Goal: Information Seeking & Learning: Learn about a topic

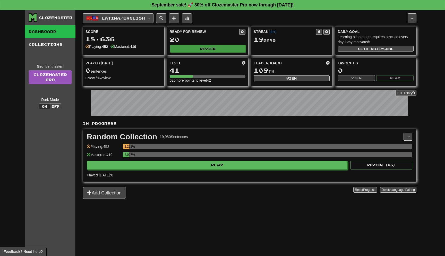
click at [225, 49] on button "Review" at bounding box center [208, 49] width 76 height 8
select select "**"
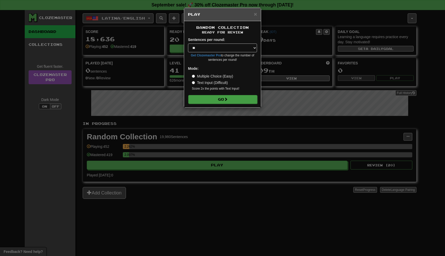
click at [229, 95] on button "Go" at bounding box center [222, 99] width 69 height 9
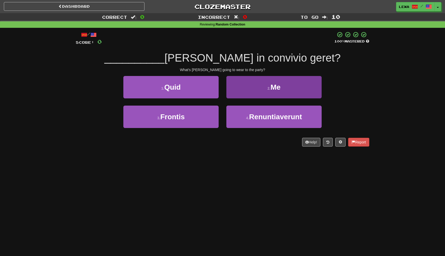
click at [289, 94] on button "2 . Me" at bounding box center [273, 87] width 95 height 22
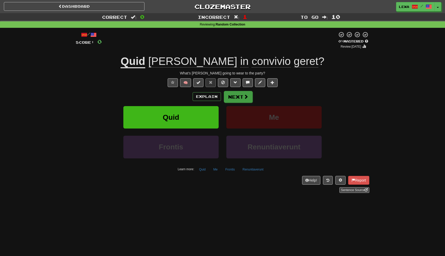
click at [240, 98] on button "Next" at bounding box center [238, 97] width 29 height 12
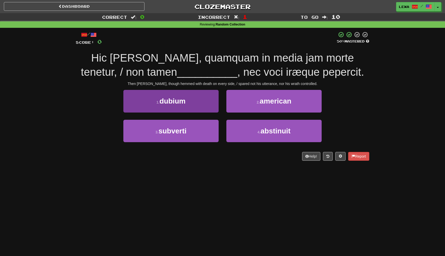
click at [185, 107] on button "1 . dubium" at bounding box center [170, 101] width 95 height 22
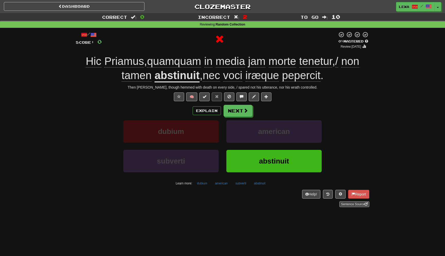
click at [258, 112] on div "Explain Next" at bounding box center [222, 111] width 293 height 12
click at [251, 111] on button "Next" at bounding box center [238, 111] width 29 height 12
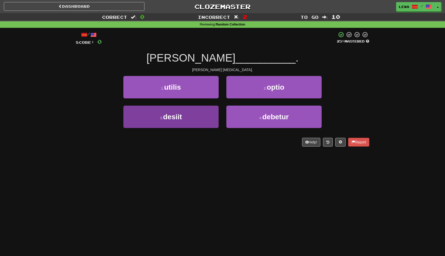
click at [148, 112] on button "3 . desiit" at bounding box center [170, 117] width 95 height 22
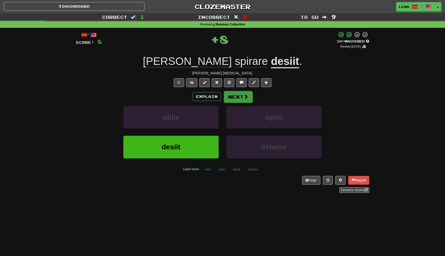
click at [226, 95] on button "Next" at bounding box center [238, 97] width 29 height 12
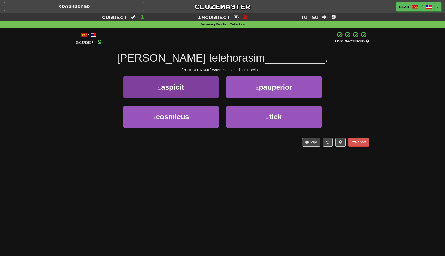
click at [151, 93] on button "1 . aspicit" at bounding box center [170, 87] width 95 height 22
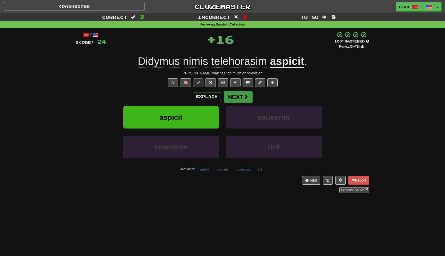
click at [248, 98] on span at bounding box center [245, 96] width 5 height 5
